Goal: Communication & Community: Share content

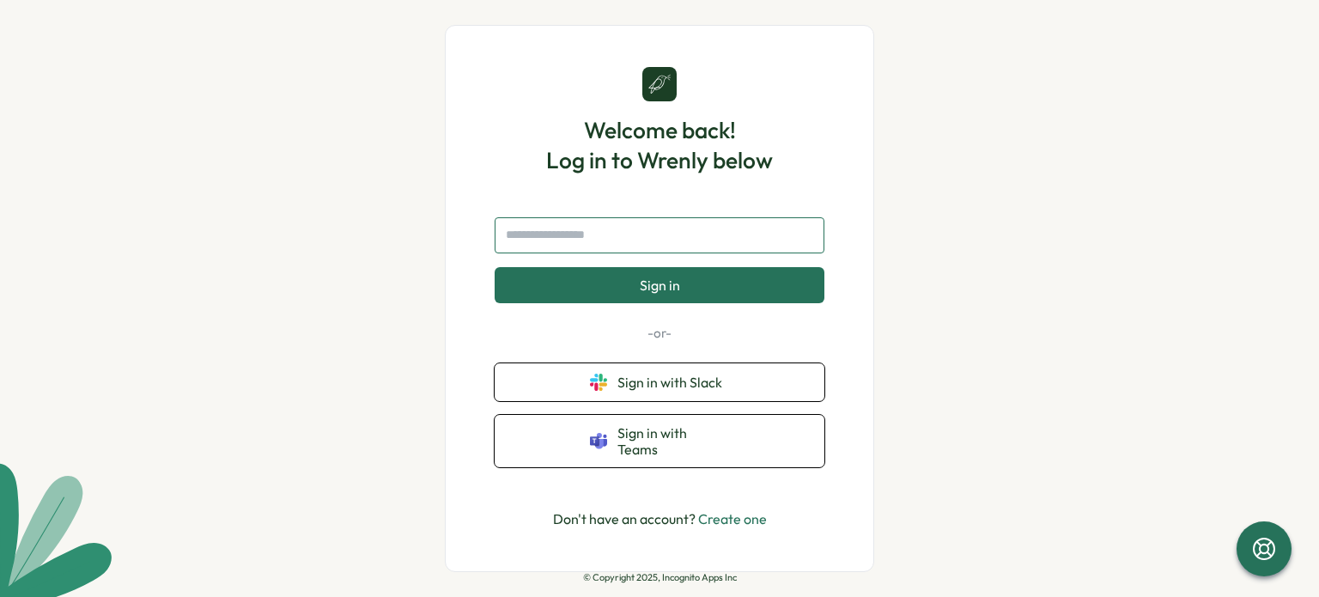
click at [636, 250] on input "text" at bounding box center [660, 235] width 330 height 36
type input "**********"
click at [654, 288] on span "Sign in" at bounding box center [660, 284] width 40 height 15
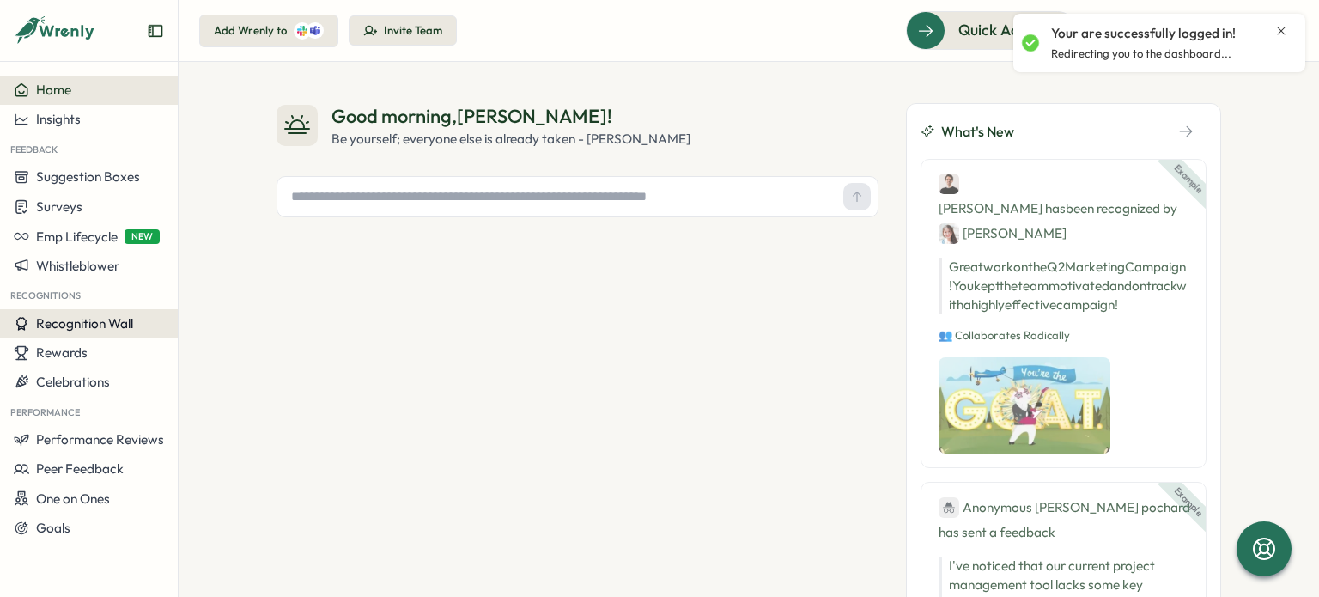
click at [71, 324] on span "Recognition Wall" at bounding box center [84, 323] width 97 height 16
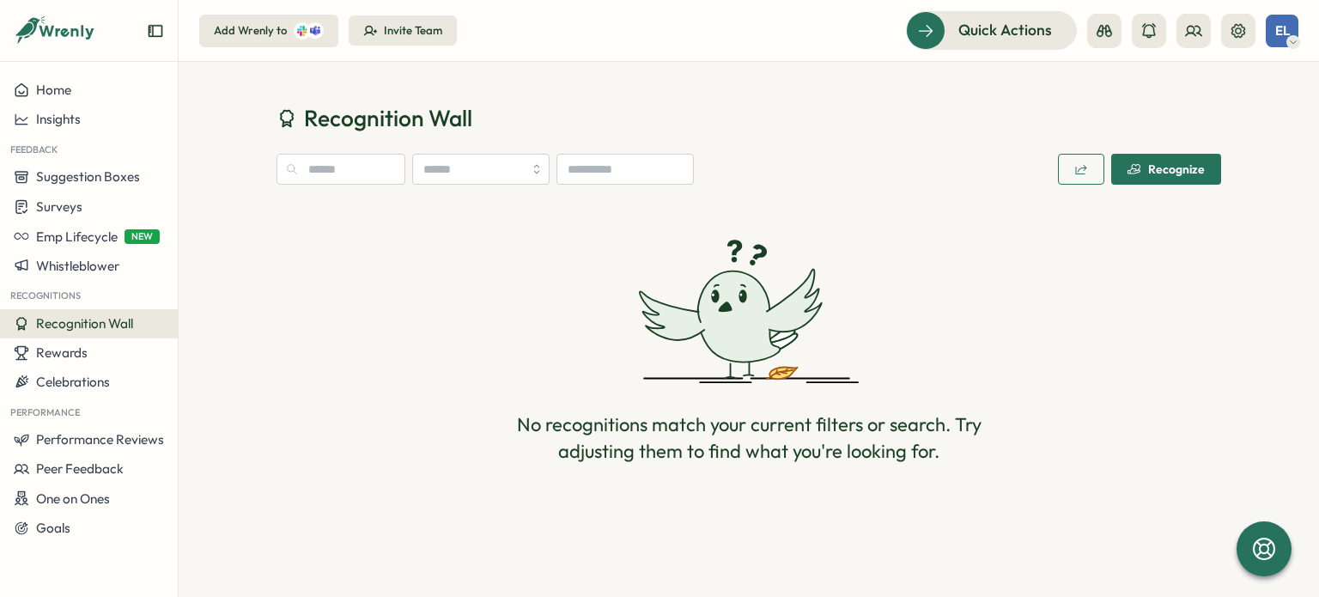
click at [1147, 167] on div "Recognize" at bounding box center [1166, 169] width 77 height 14
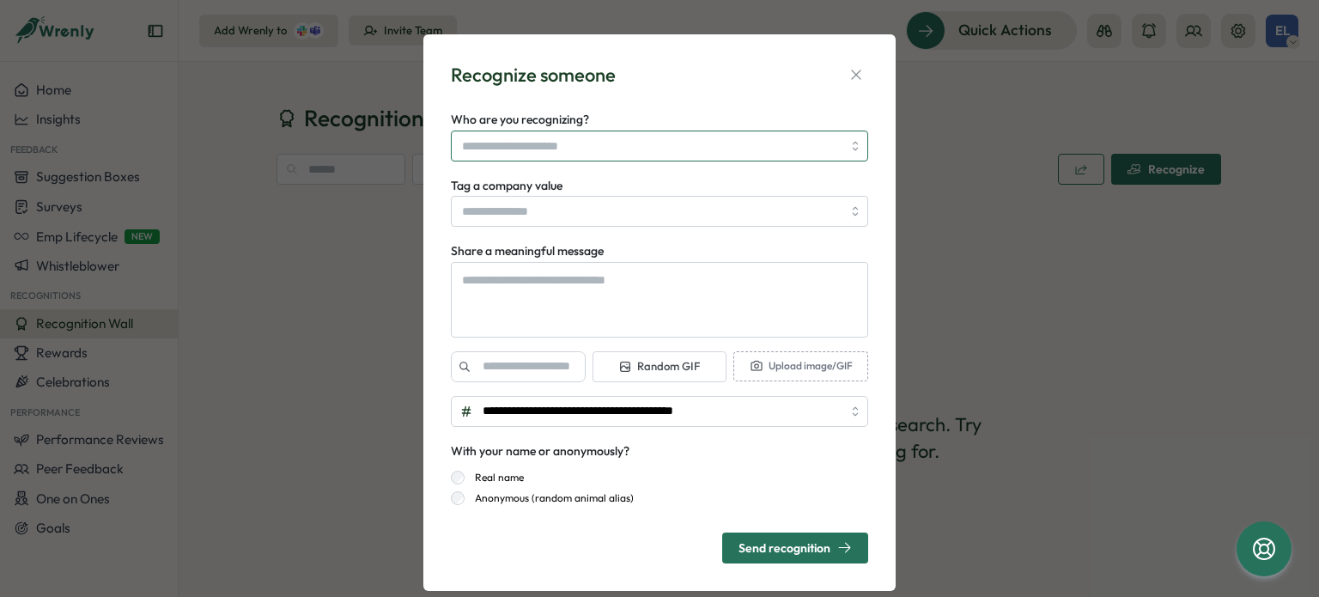
type textarea "*"
click at [679, 150] on input "Who are you recognizing?" at bounding box center [652, 145] width 380 height 29
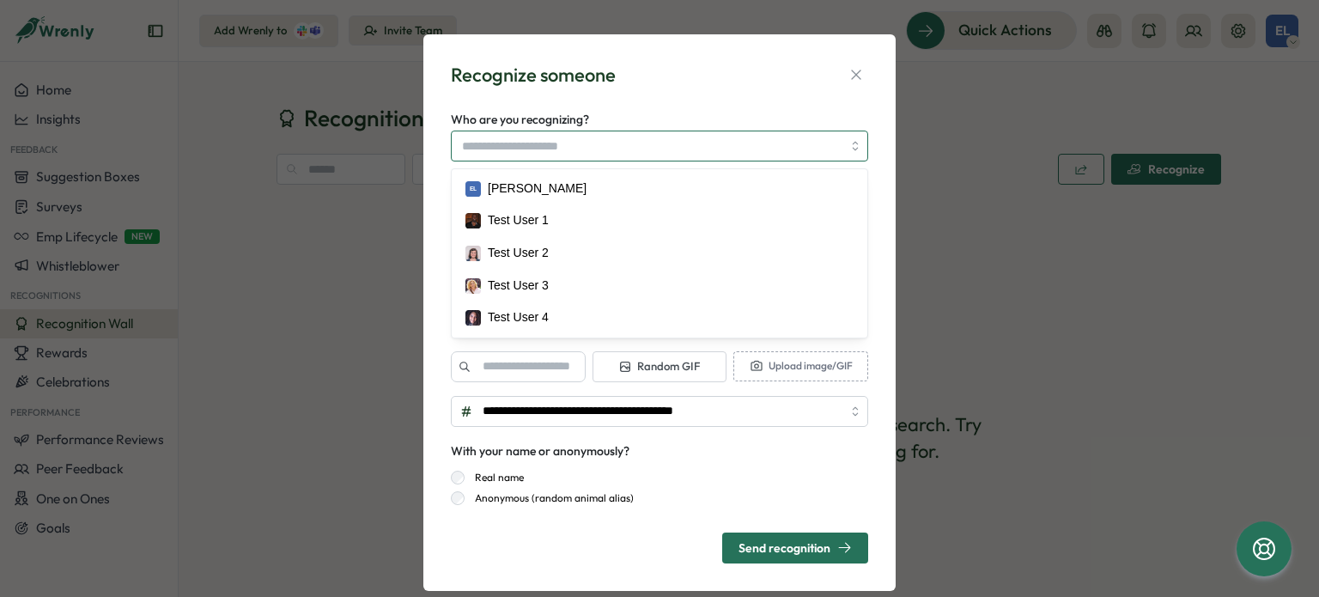
click at [704, 140] on input "Who are you recognizing?" at bounding box center [652, 145] width 380 height 29
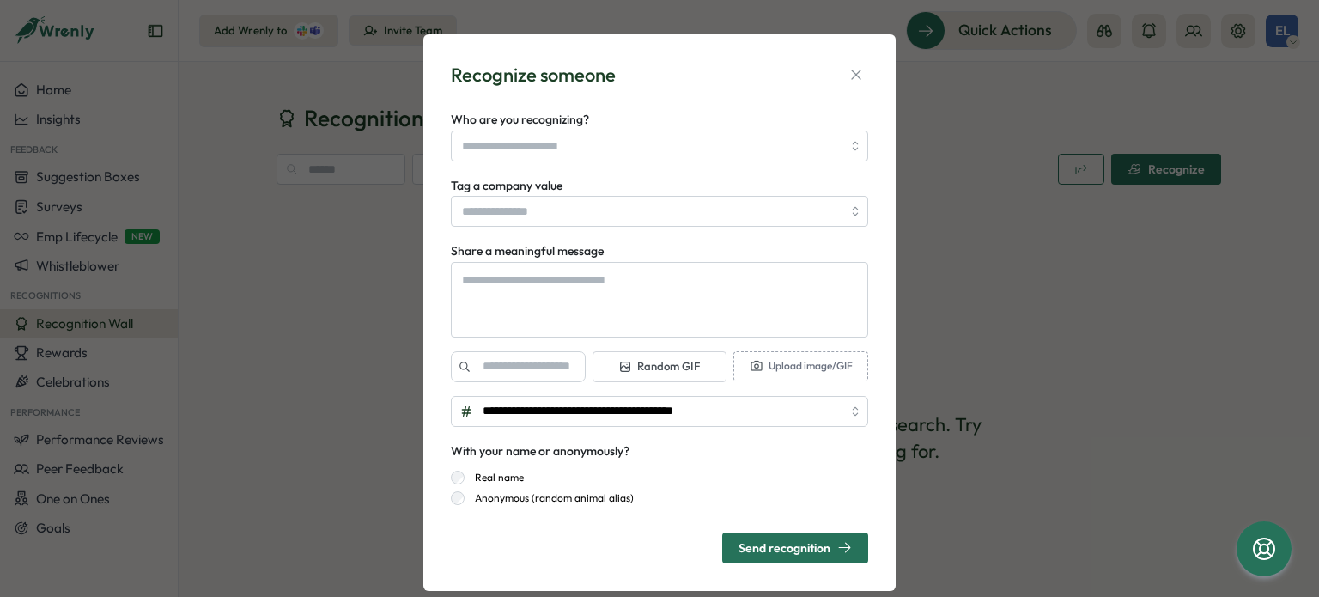
click at [1037, 275] on div "**********" at bounding box center [659, 298] width 1319 height 597
click at [857, 73] on icon "button" at bounding box center [856, 74] width 17 height 17
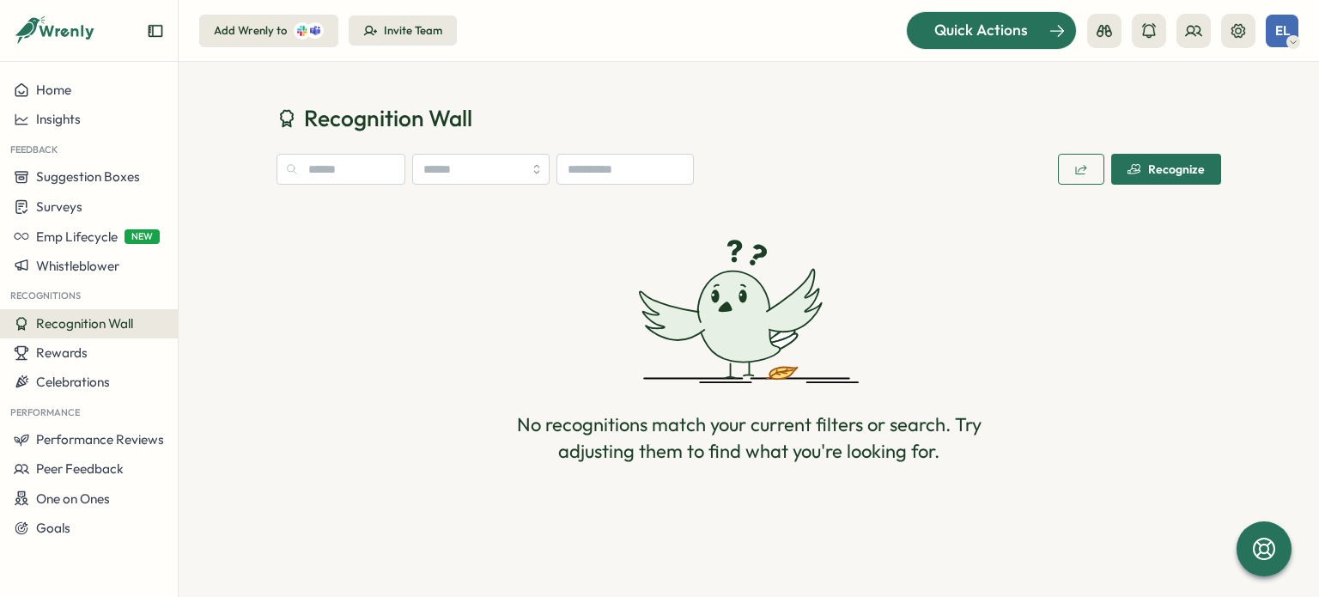
click at [1017, 40] on span "Quick Actions" at bounding box center [981, 30] width 94 height 22
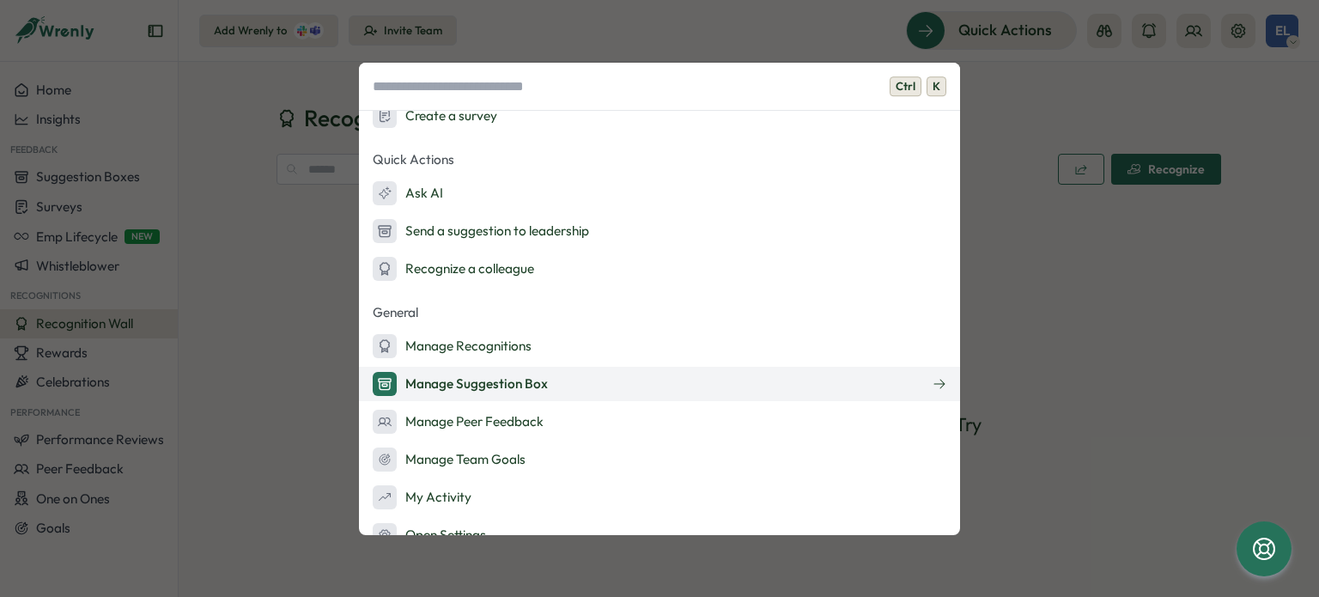
scroll to position [148, 0]
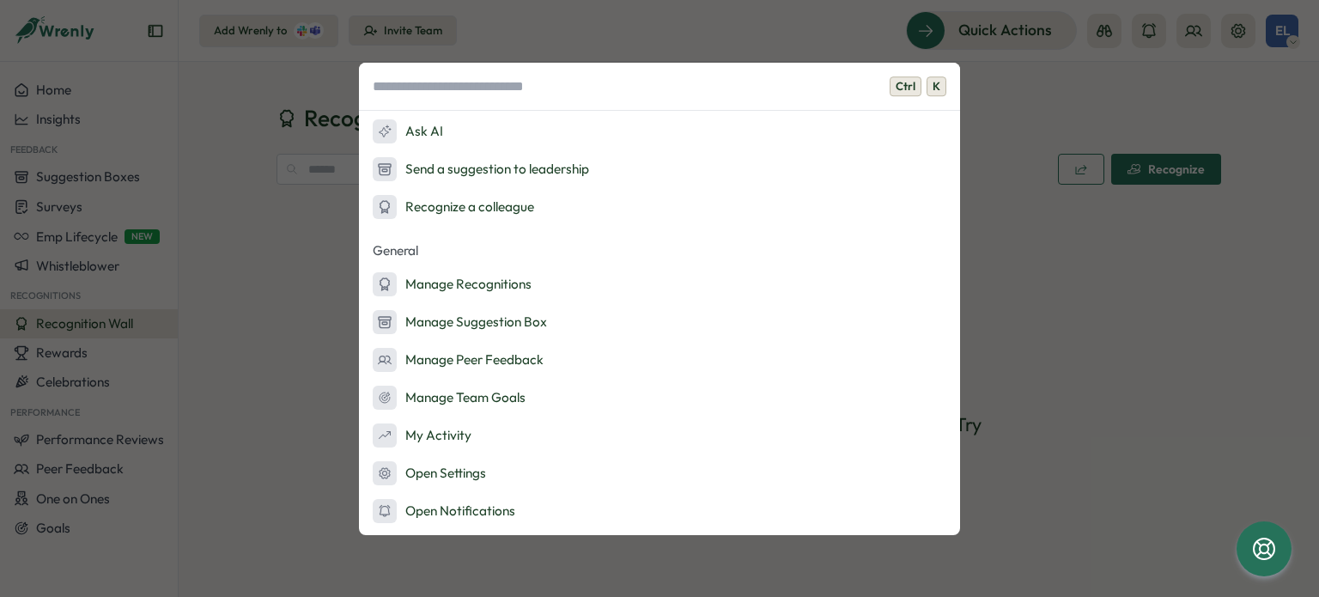
click at [1123, 340] on div "Ctrl K Admin Actions Set up Feedback Fridays Create a survey Quick Actions Ask …" at bounding box center [659, 298] width 1319 height 597
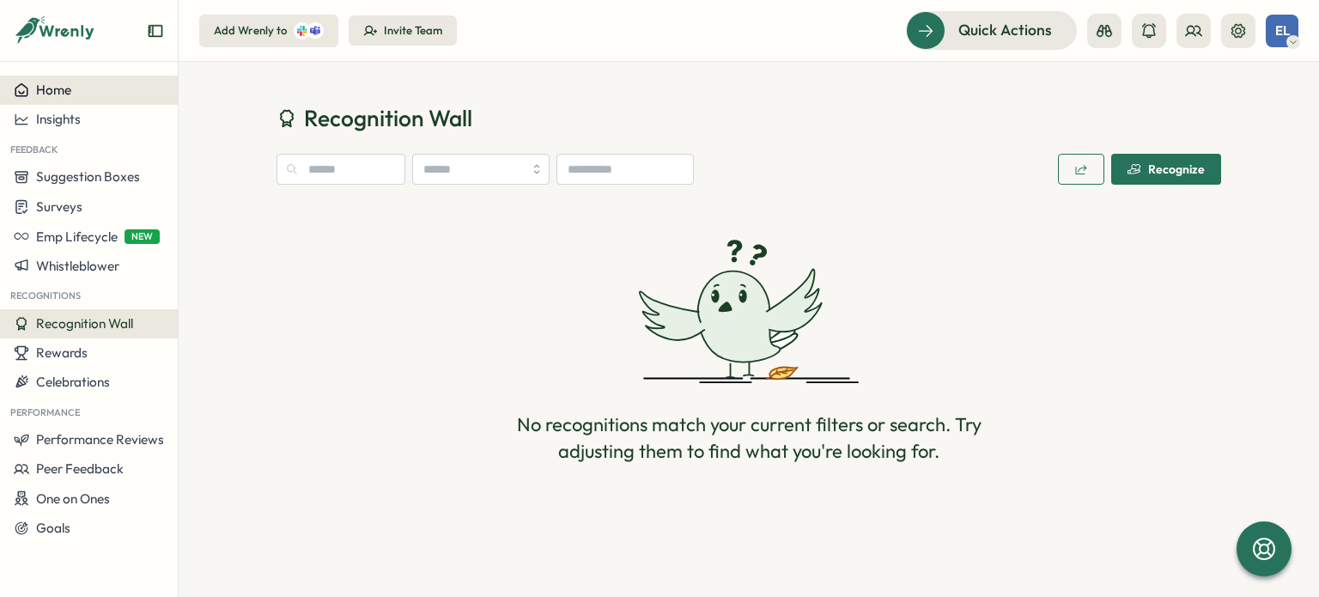
click at [77, 79] on button "Home" at bounding box center [89, 90] width 178 height 29
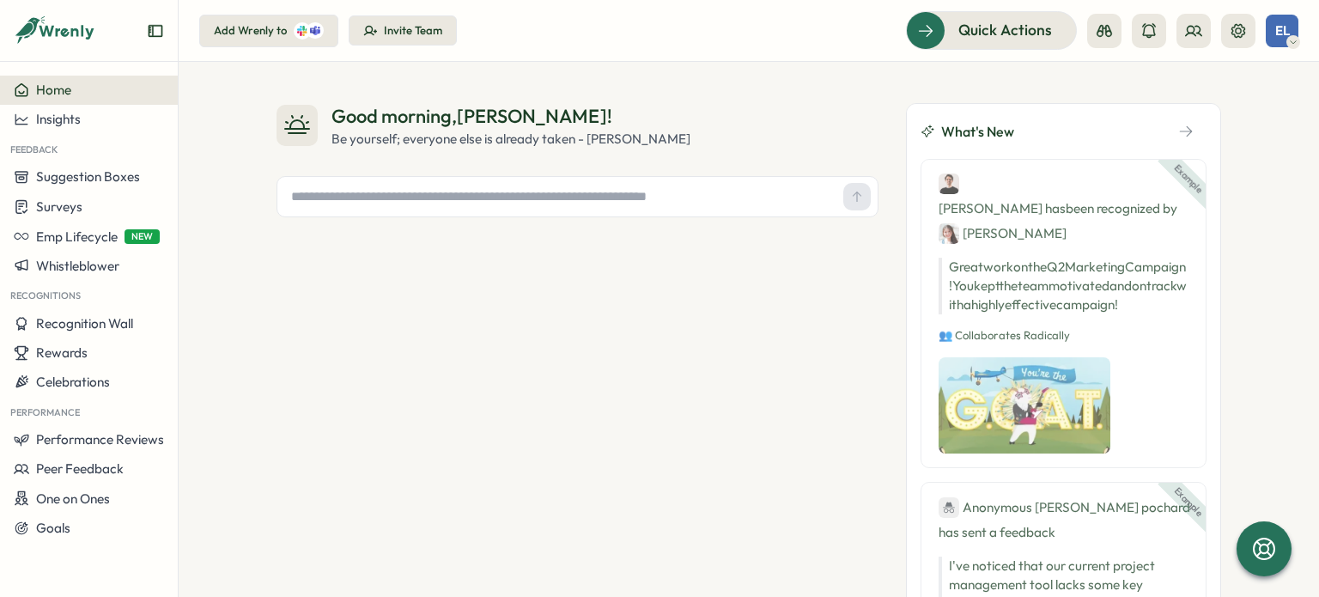
click at [641, 188] on input "text" at bounding box center [560, 197] width 552 height 26
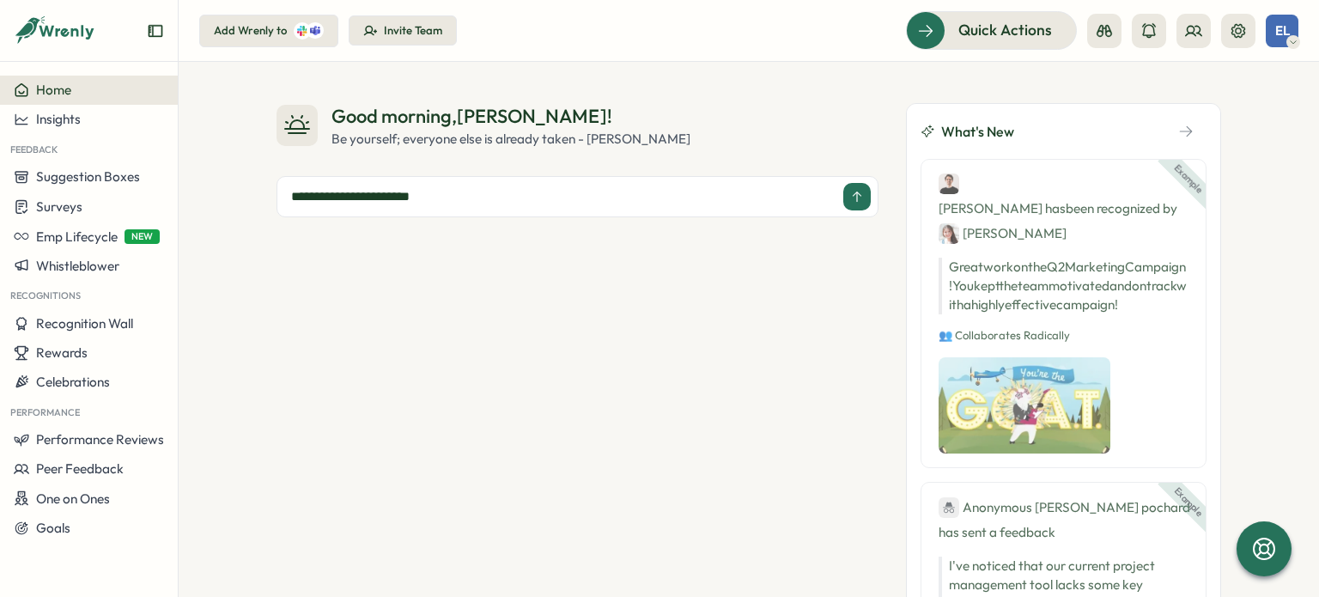
type input "**********"
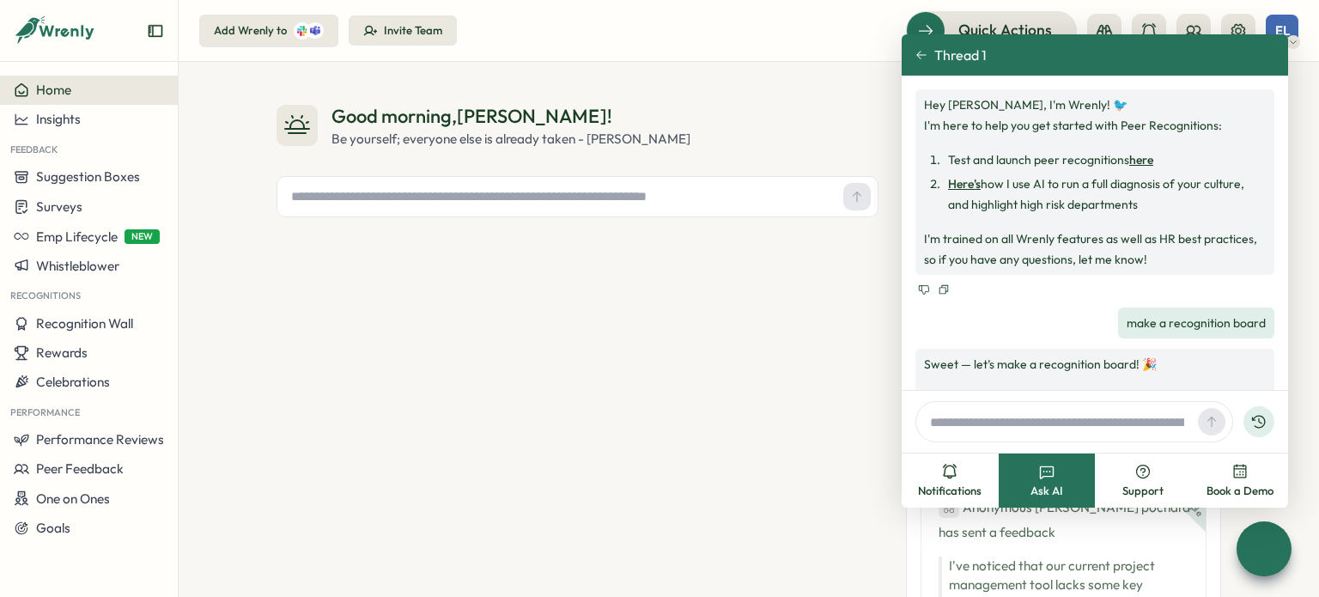
scroll to position [152, 0]
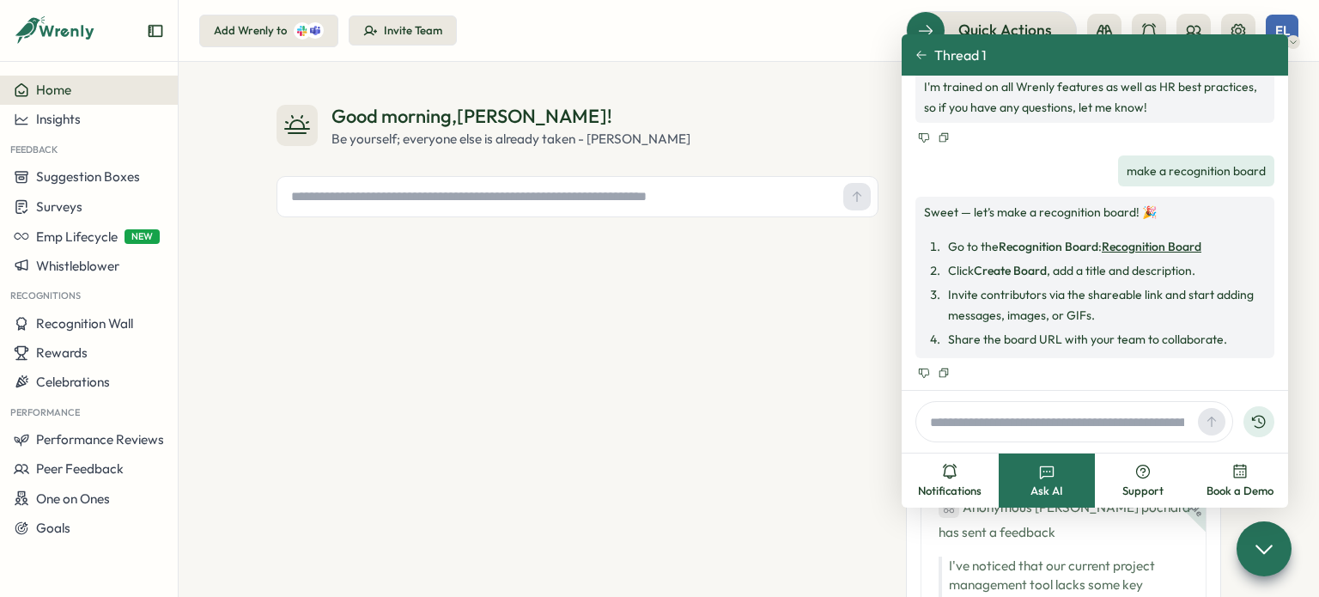
click at [776, 420] on div "Good morning , Erin ! Be yourself; everyone else is already taken - Oscar Wilde" at bounding box center [578, 427] width 602 height 648
click at [1132, 242] on link "Recognition Board" at bounding box center [1152, 246] width 100 height 15
